Goal: Book appointment/travel/reservation

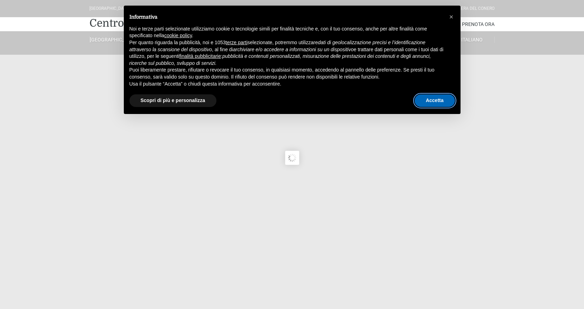
click at [436, 97] on button "Accetta" at bounding box center [435, 100] width 40 height 13
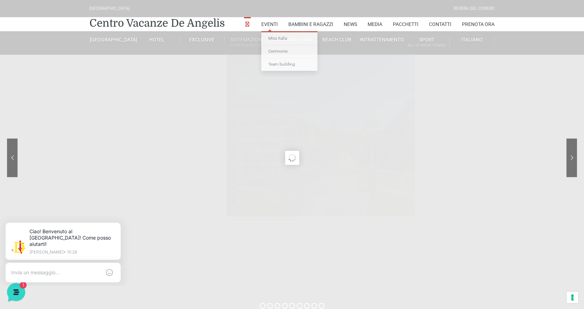
click at [247, 50] on li "Sistemazioni Rooms & Suites [GEOGRAPHIC_DATA] Deluxe Numana Villa Trilocale Del…" at bounding box center [247, 43] width 45 height 24
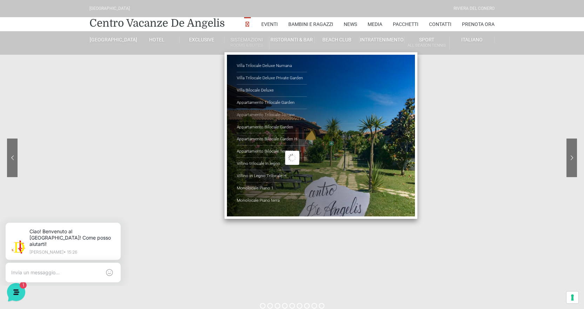
click at [279, 116] on link "Appartamento Trilocale Terrace" at bounding box center [272, 115] width 70 height 12
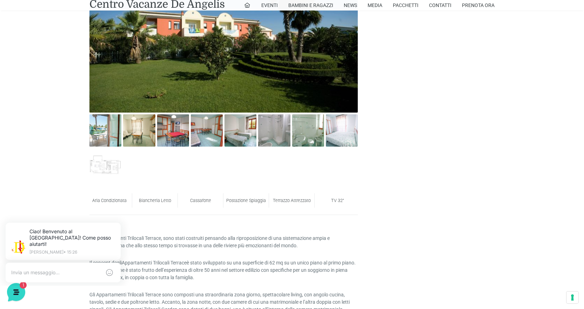
scroll to position [421, 0]
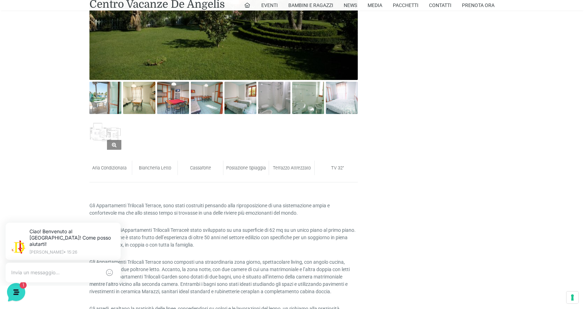
click at [105, 137] on img at bounding box center [105, 134] width 32 height 32
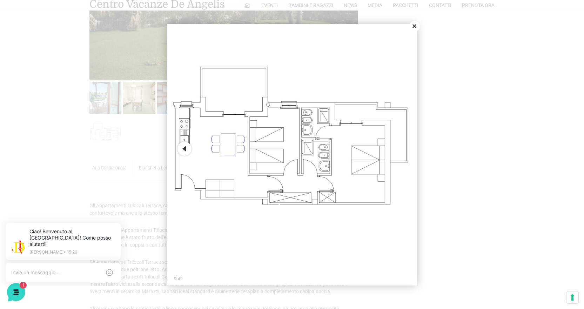
click at [410, 28] on button "Close" at bounding box center [414, 26] width 11 height 11
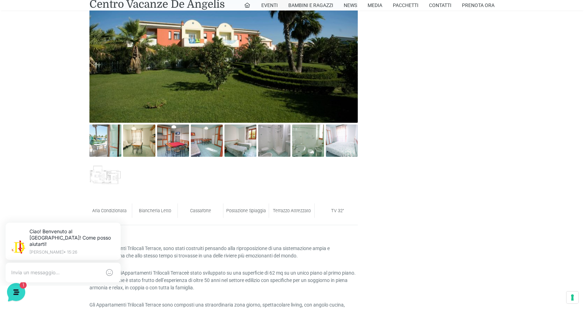
scroll to position [351, 0]
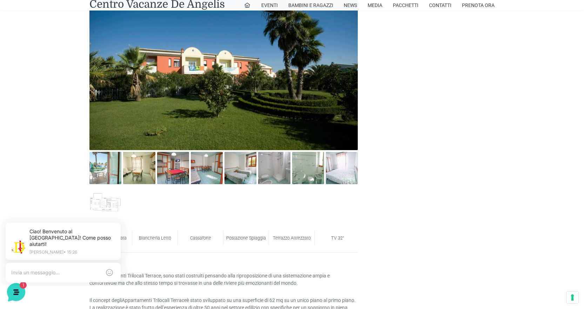
click at [273, 94] on img at bounding box center [223, 74] width 268 height 151
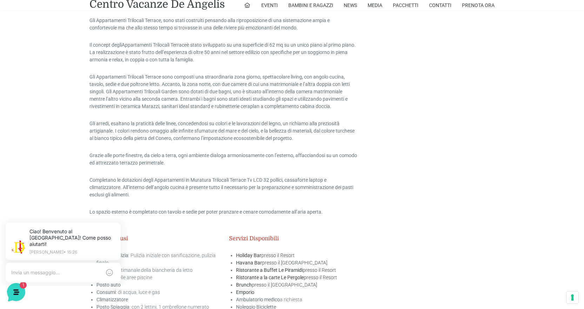
scroll to position [807, 0]
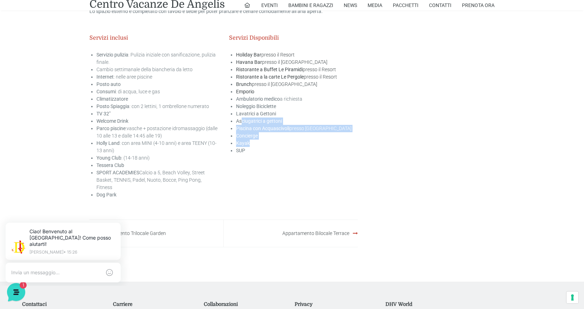
drag, startPoint x: 241, startPoint y: 121, endPoint x: 313, endPoint y: 145, distance: 75.4
click at [313, 145] on ul "Holiday Bar presso il Resort Havana Bar presso il Beach Club Ristorante a Buffe…" at bounding box center [293, 102] width 129 height 103
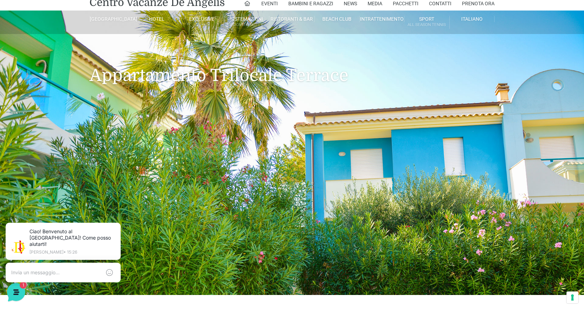
scroll to position [0, 0]
